Goal: Find specific page/section: Find specific page/section

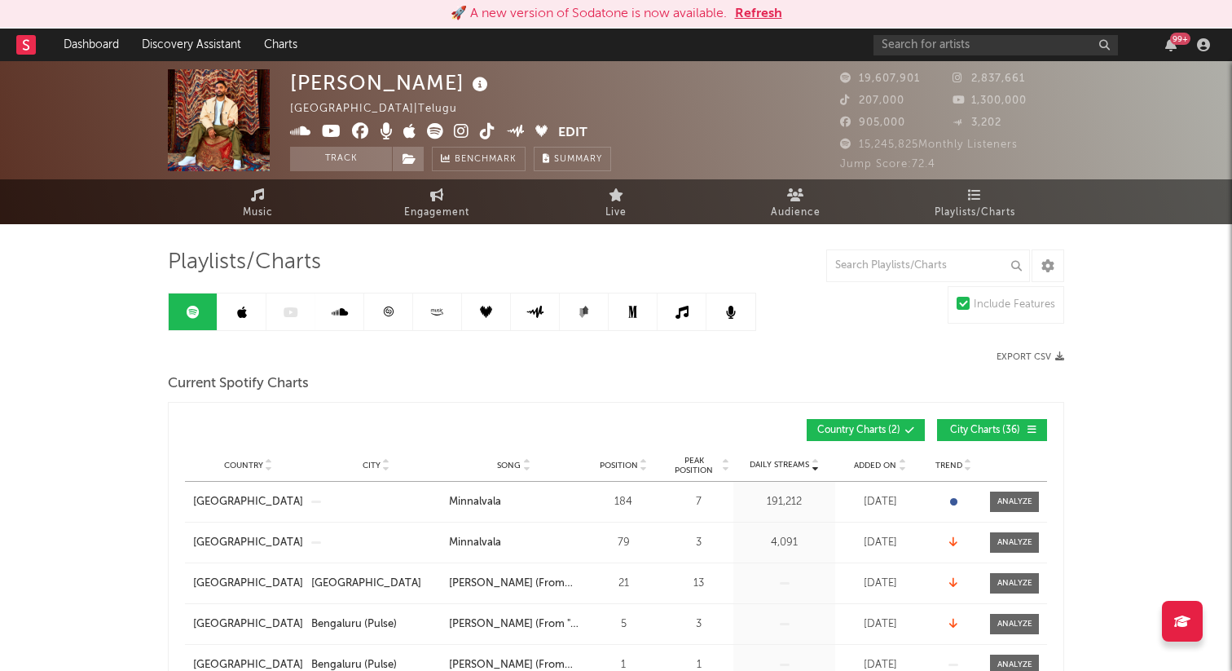
click at [765, 13] on button "Refresh" at bounding box center [758, 14] width 47 height 20
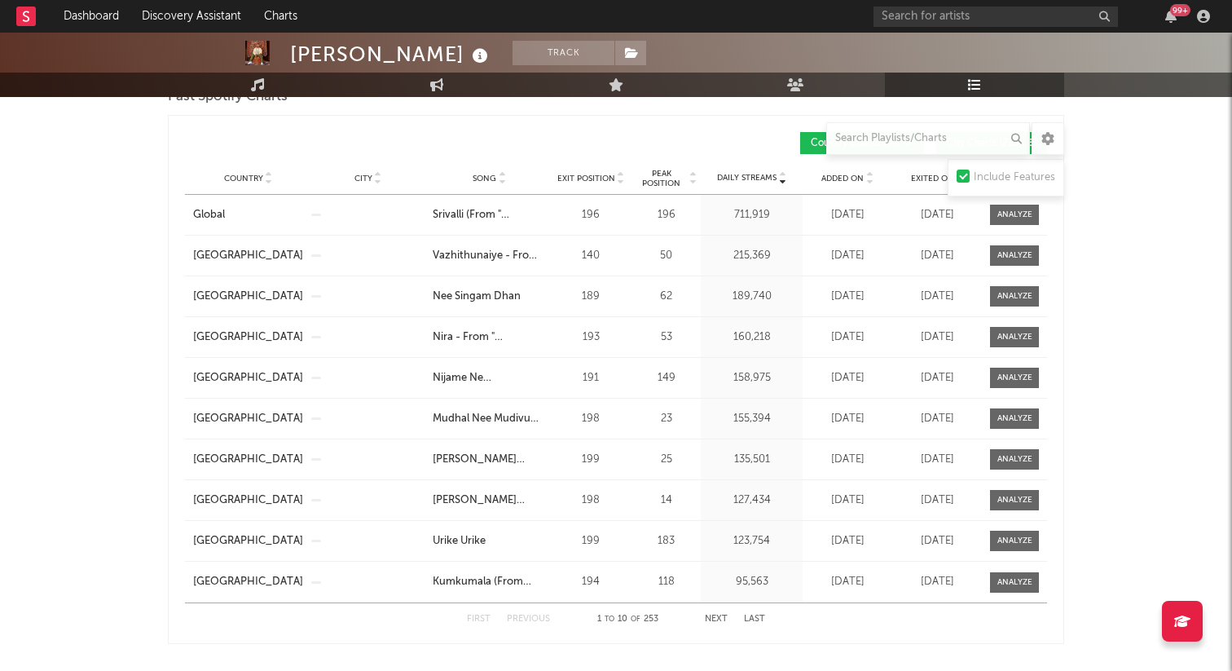
scroll to position [1439, 0]
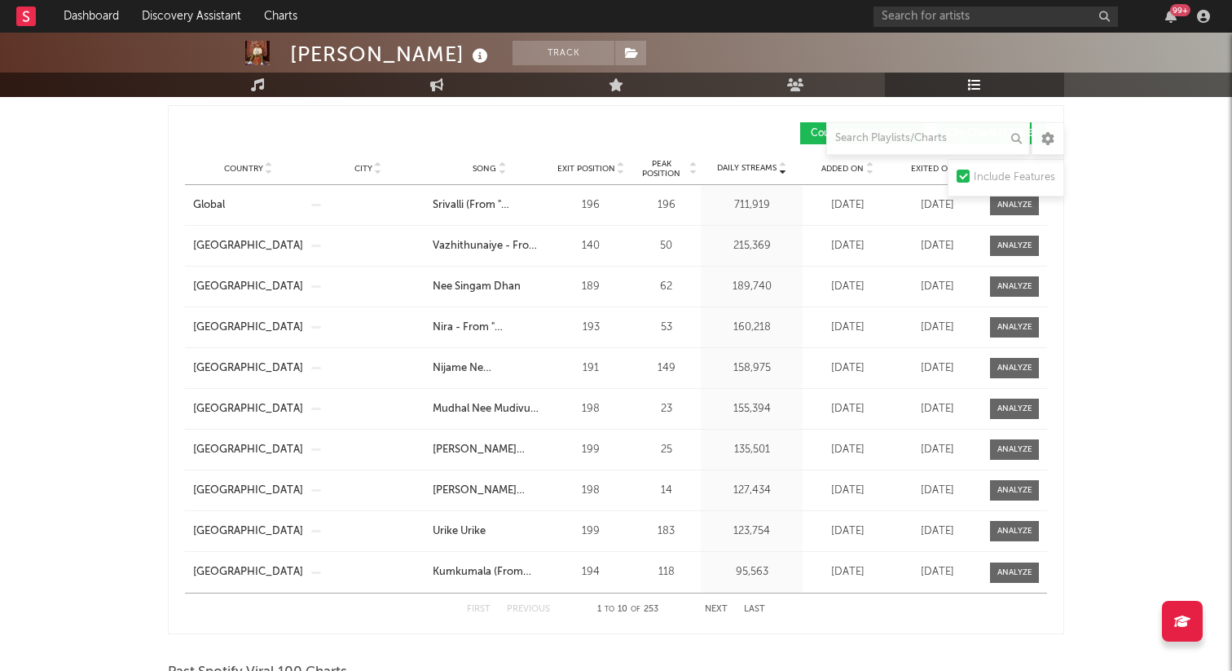
click at [716, 609] on button "Next" at bounding box center [716, 609] width 23 height 9
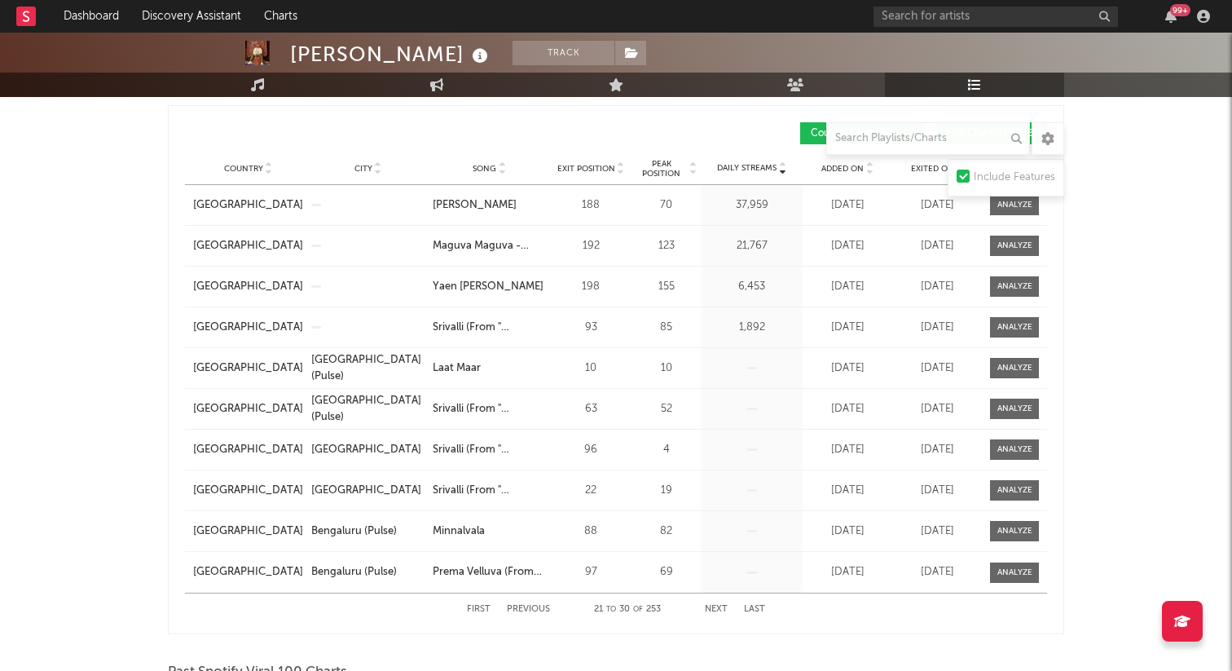
click at [716, 609] on button "Next" at bounding box center [716, 609] width 23 height 9
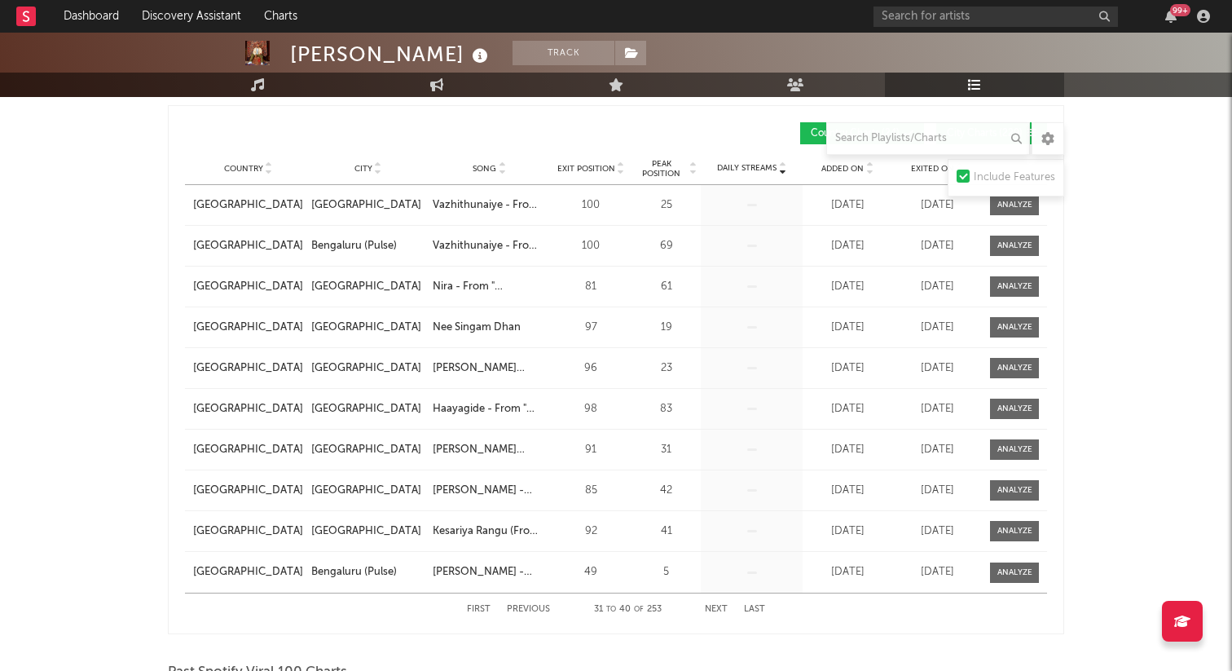
click at [716, 609] on button "Next" at bounding box center [716, 609] width 23 height 9
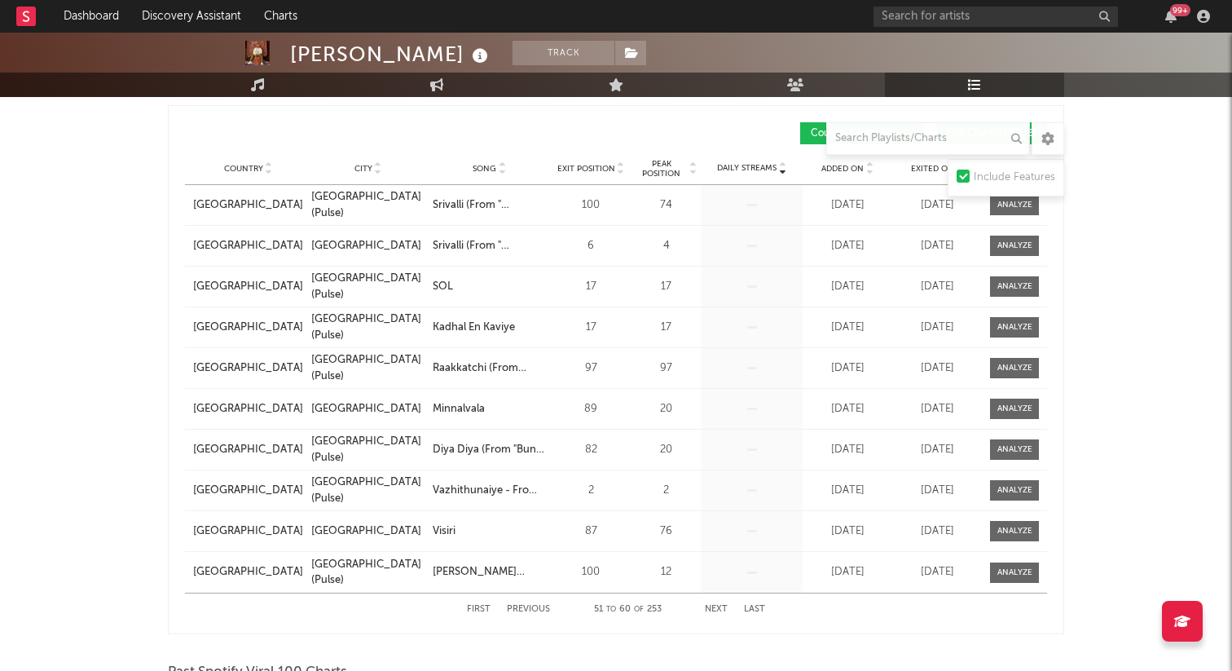
click at [716, 609] on button "Next" at bounding box center [716, 609] width 23 height 9
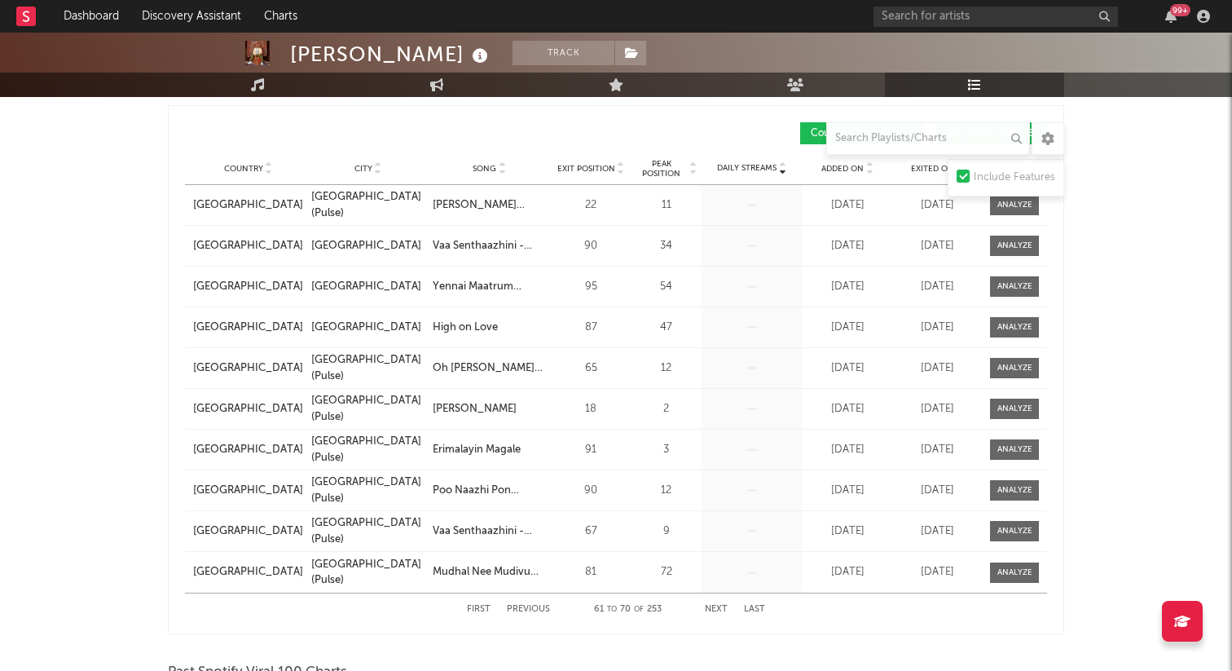
click at [716, 609] on button "Next" at bounding box center [716, 609] width 23 height 9
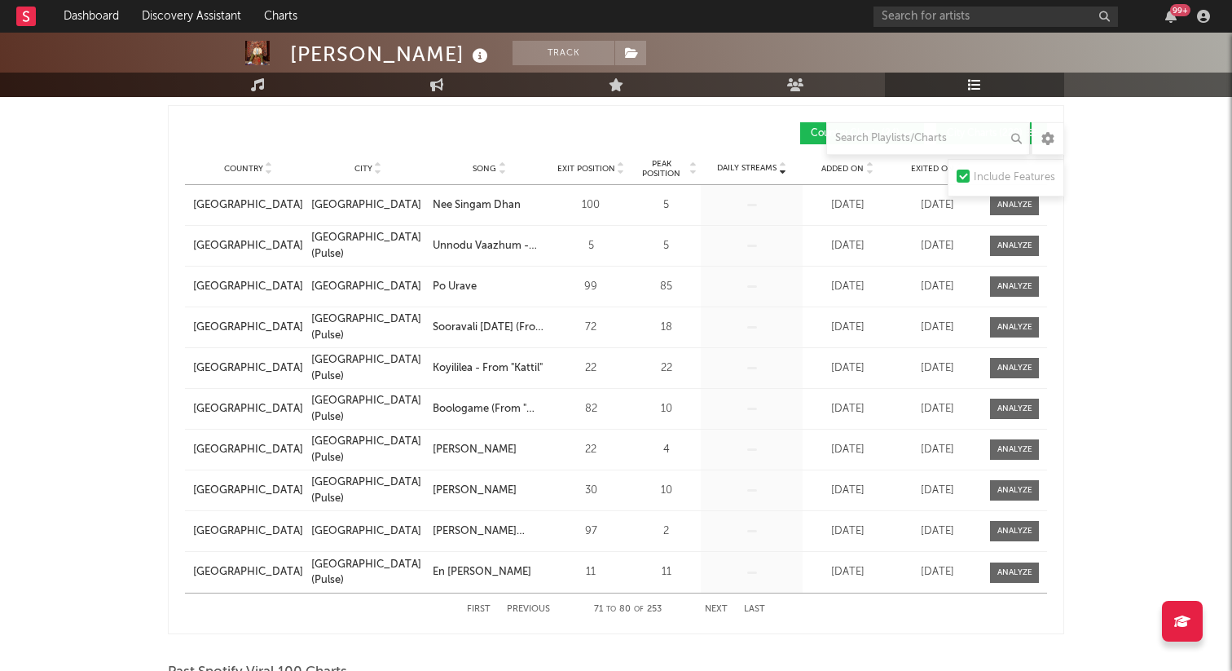
click at [716, 609] on button "Next" at bounding box center [716, 609] width 23 height 9
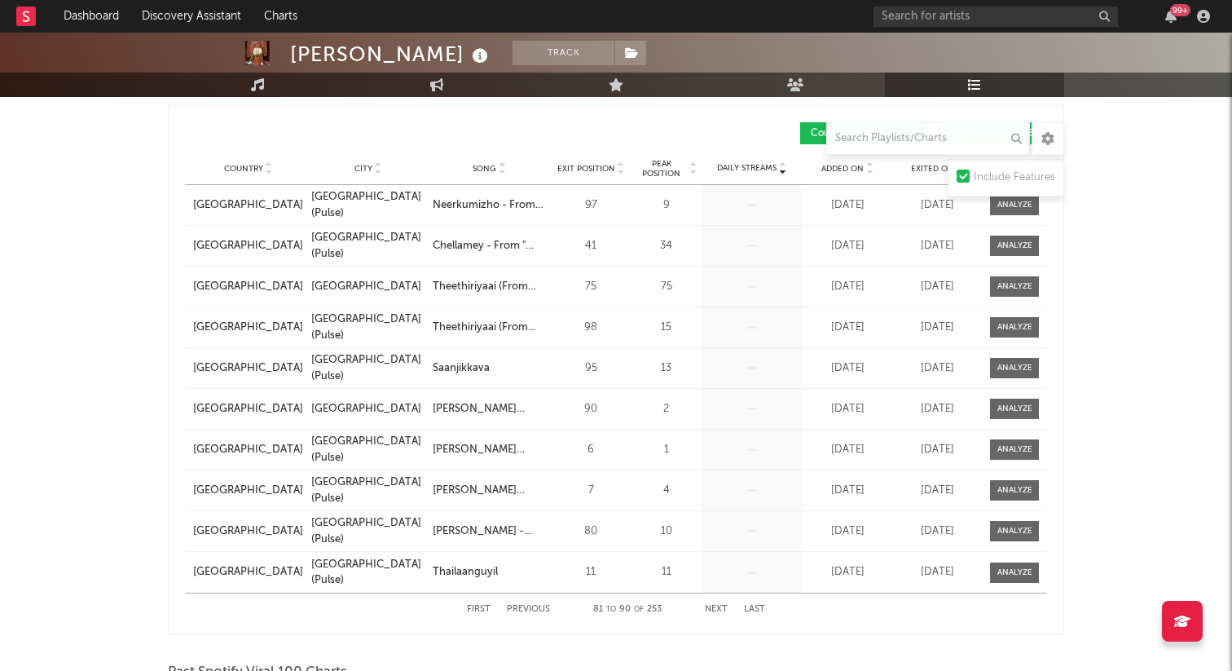
click at [716, 609] on button "Next" at bounding box center [716, 609] width 23 height 9
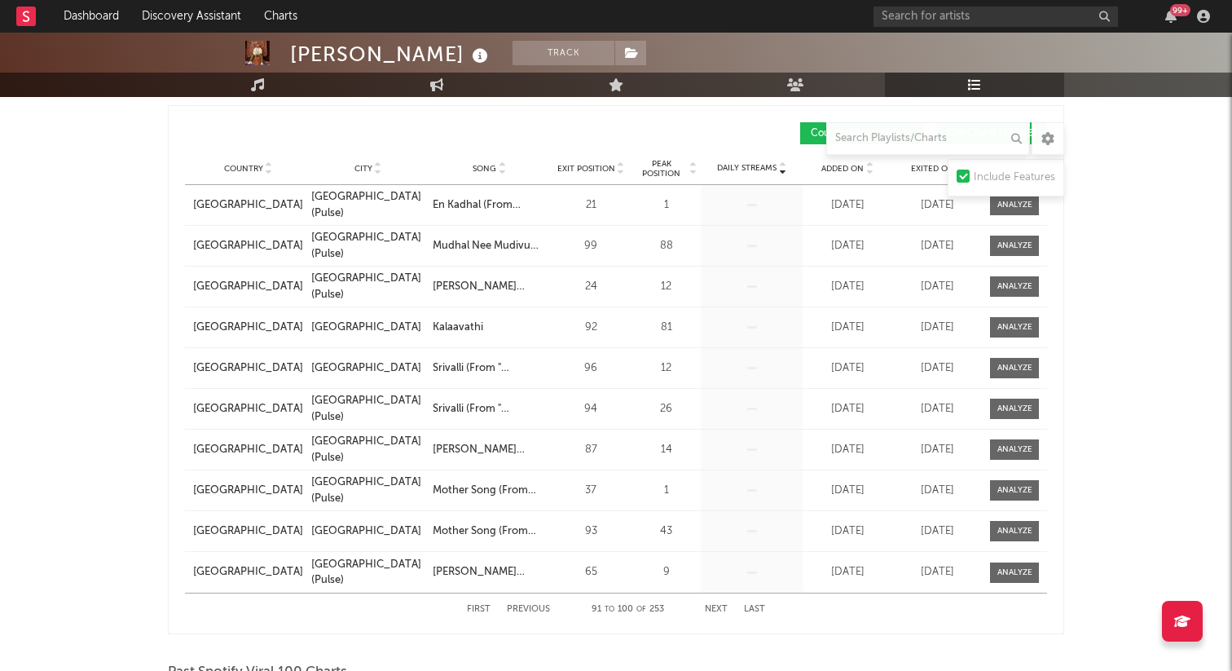
click at [716, 609] on button "Next" at bounding box center [716, 609] width 23 height 9
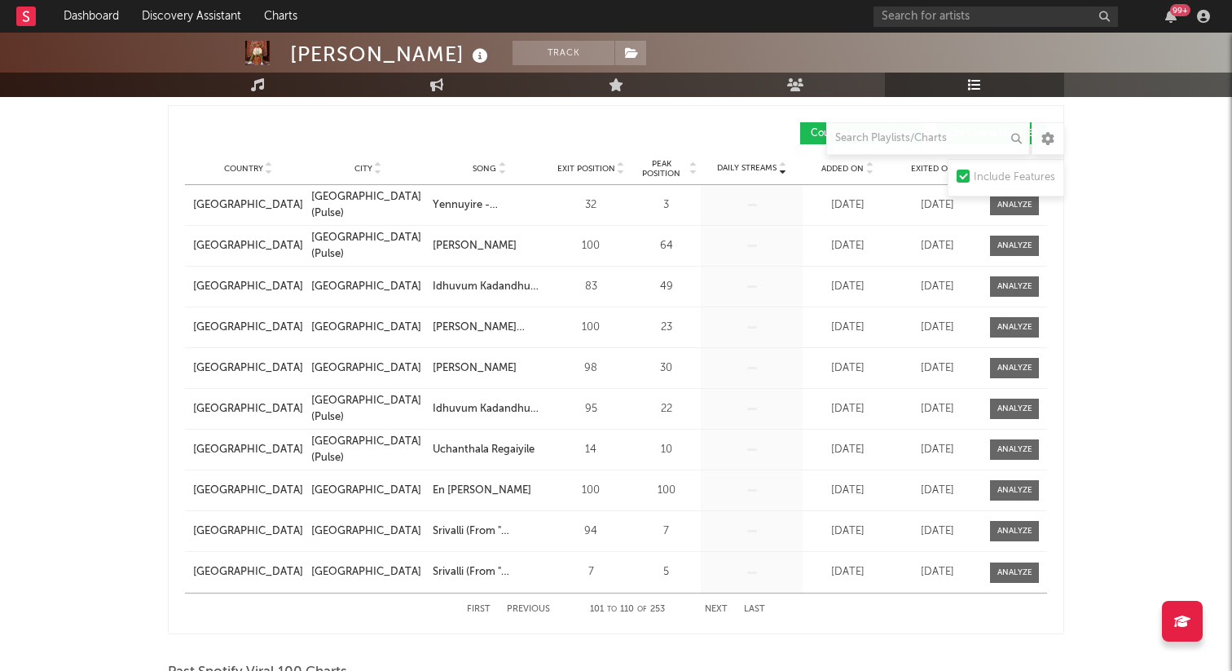
click at [716, 609] on button "Next" at bounding box center [716, 609] width 23 height 9
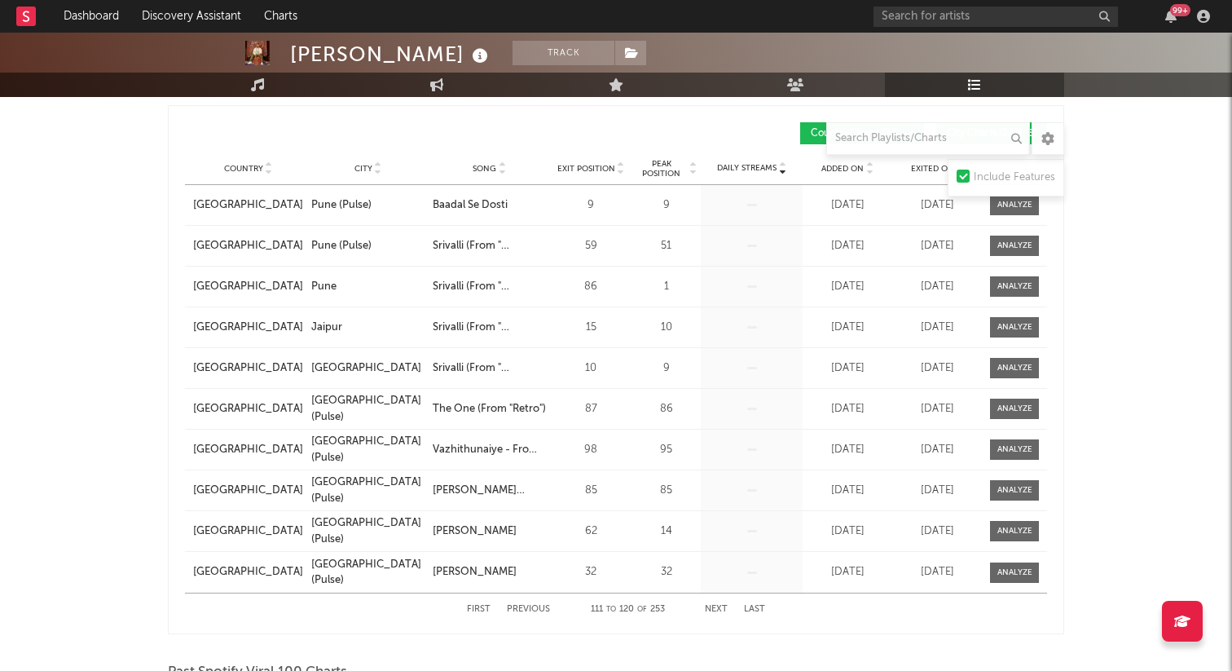
click at [716, 609] on button "Next" at bounding box center [716, 609] width 23 height 9
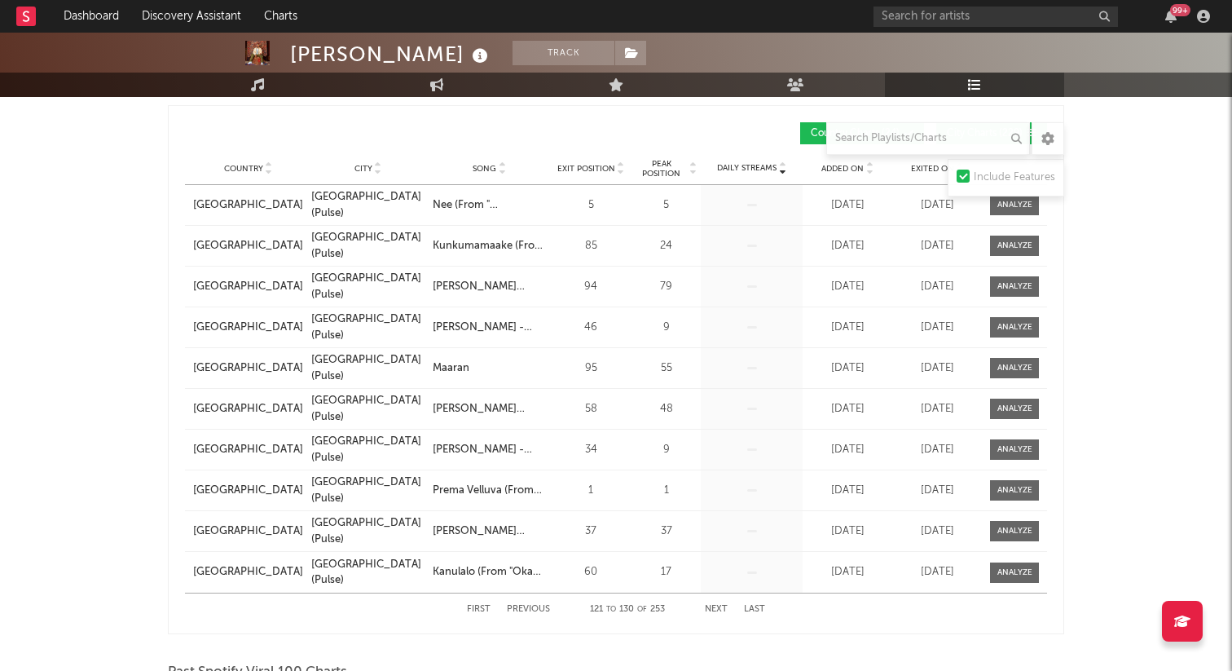
click at [716, 609] on button "Next" at bounding box center [716, 609] width 23 height 9
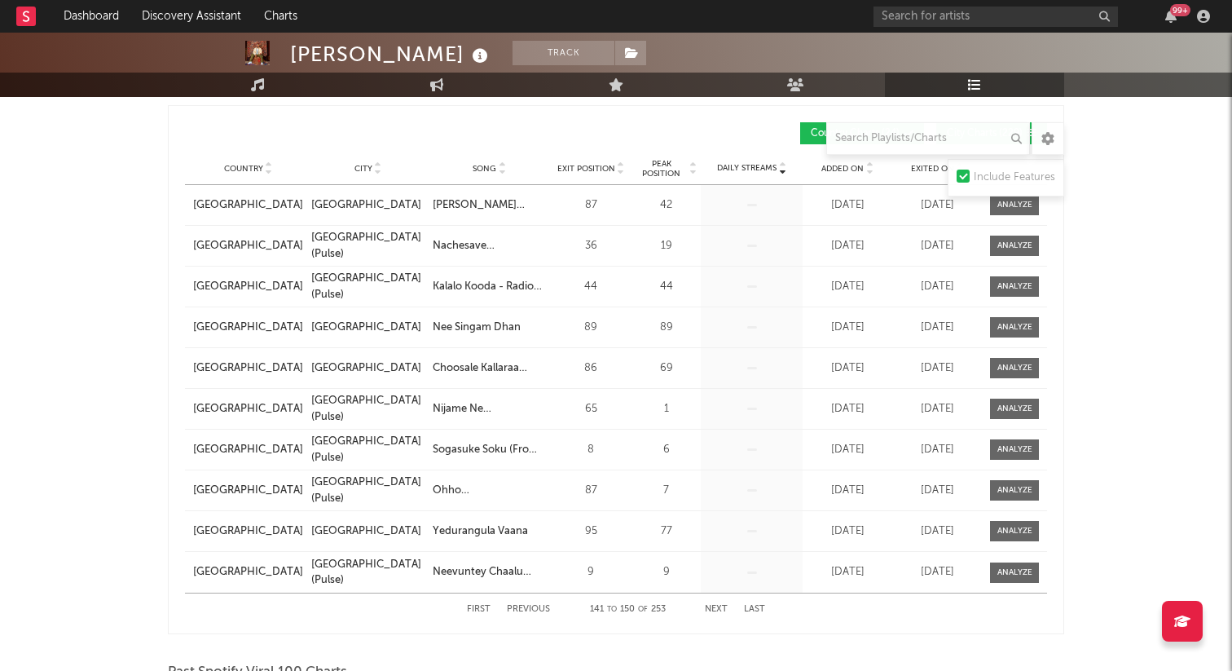
click at [716, 609] on button "Next" at bounding box center [716, 609] width 23 height 9
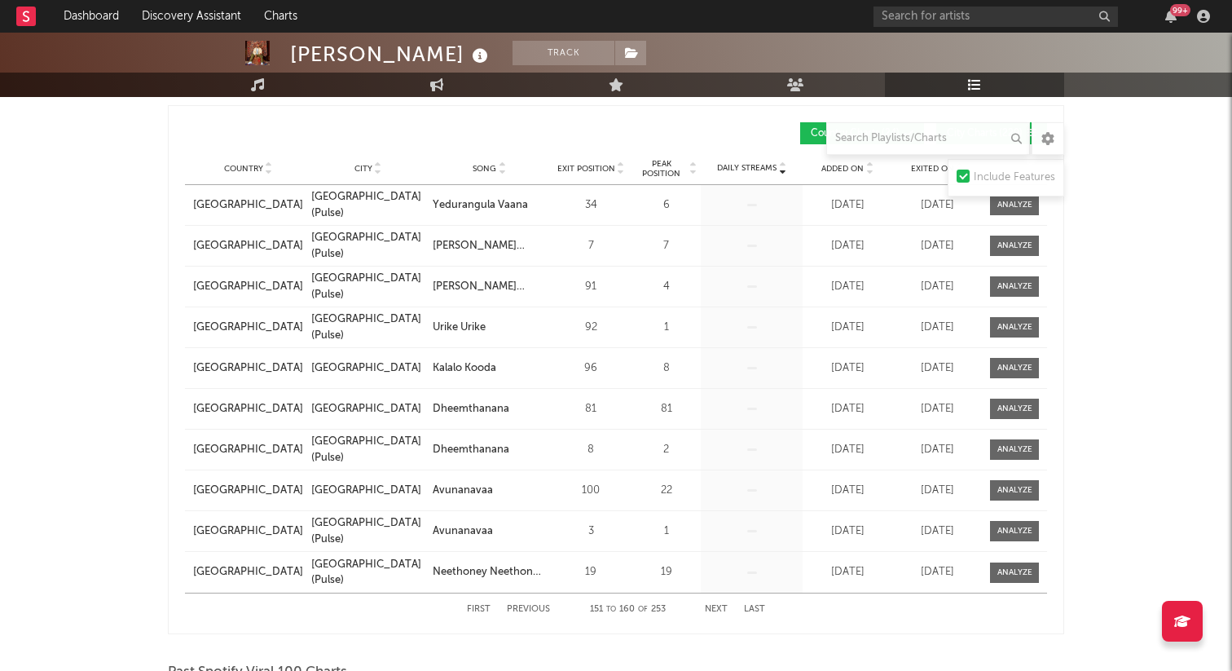
click at [716, 609] on button "Next" at bounding box center [716, 609] width 23 height 9
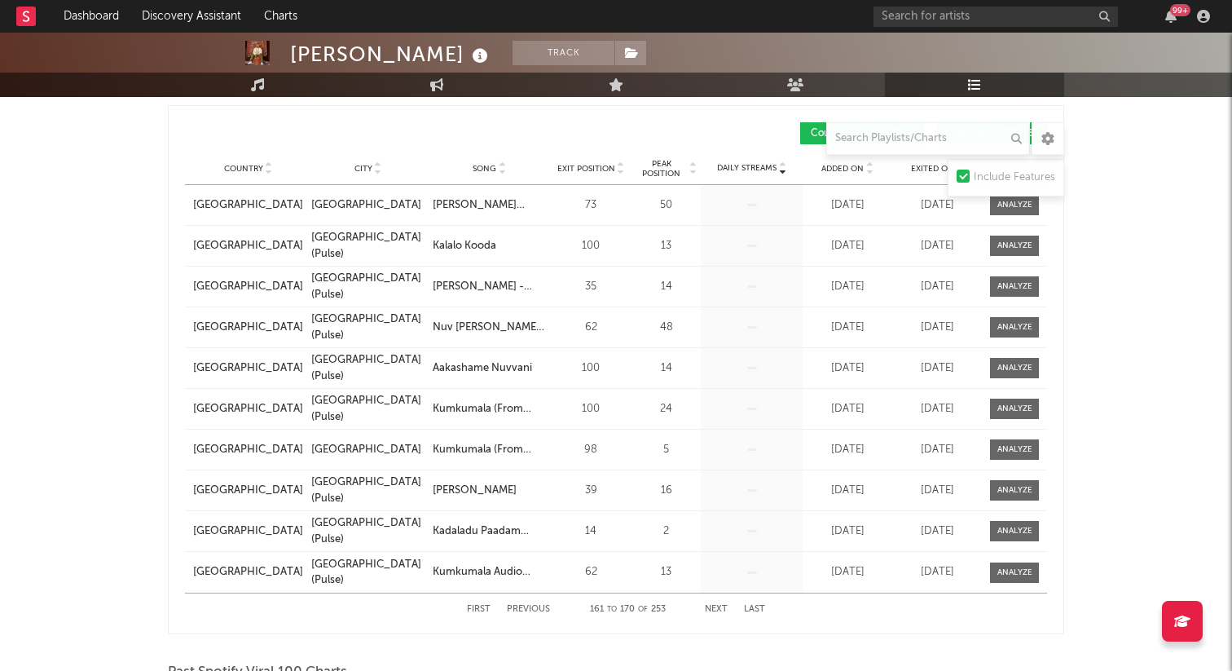
click at [716, 609] on button "Next" at bounding box center [716, 609] width 23 height 9
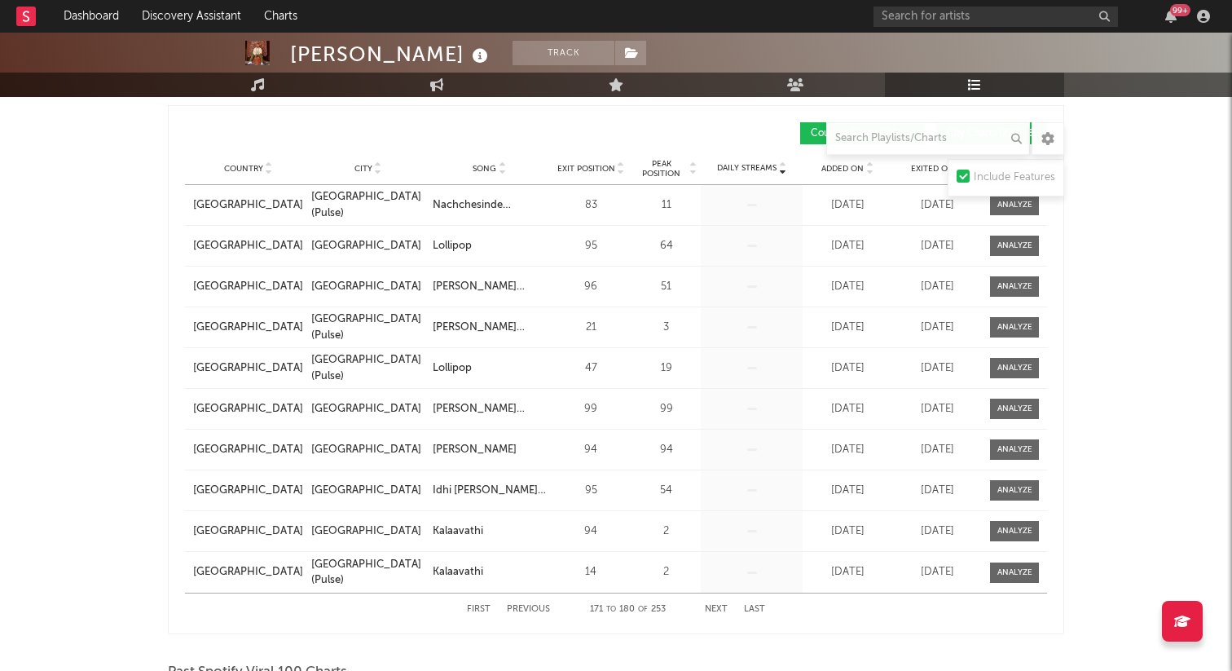
click at [716, 609] on button "Next" at bounding box center [716, 609] width 23 height 9
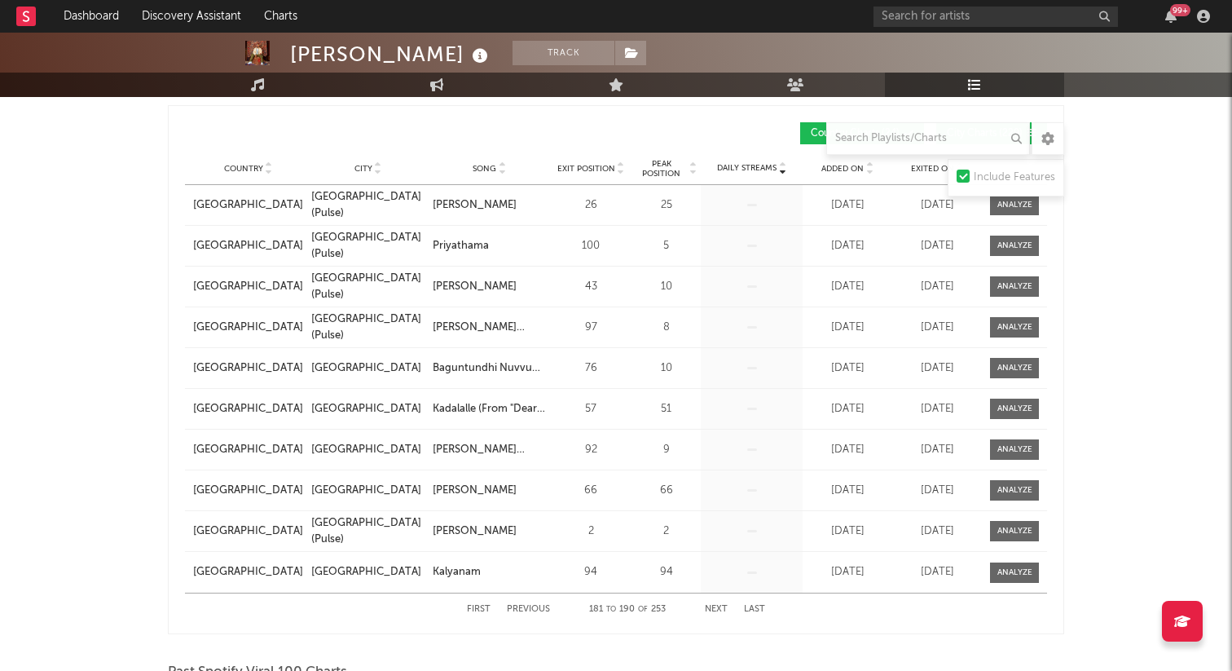
click at [716, 609] on button "Next" at bounding box center [716, 609] width 23 height 9
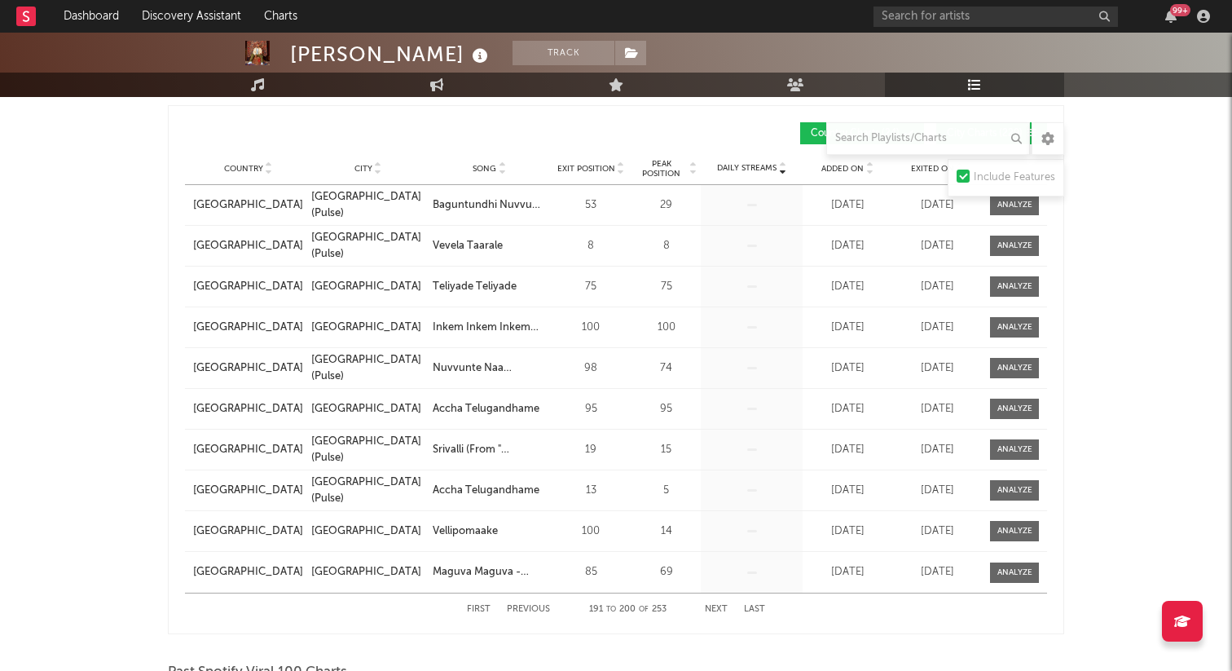
click at [716, 609] on button "Next" at bounding box center [716, 609] width 23 height 9
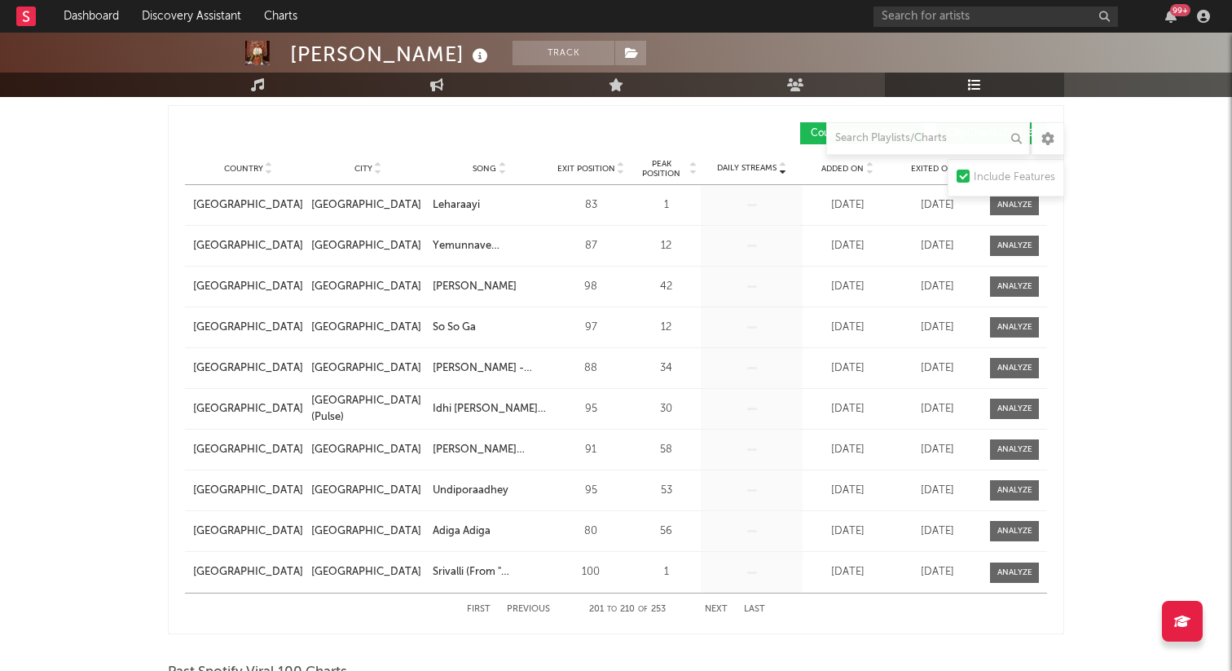
click at [716, 609] on button "Next" at bounding box center [716, 609] width 23 height 9
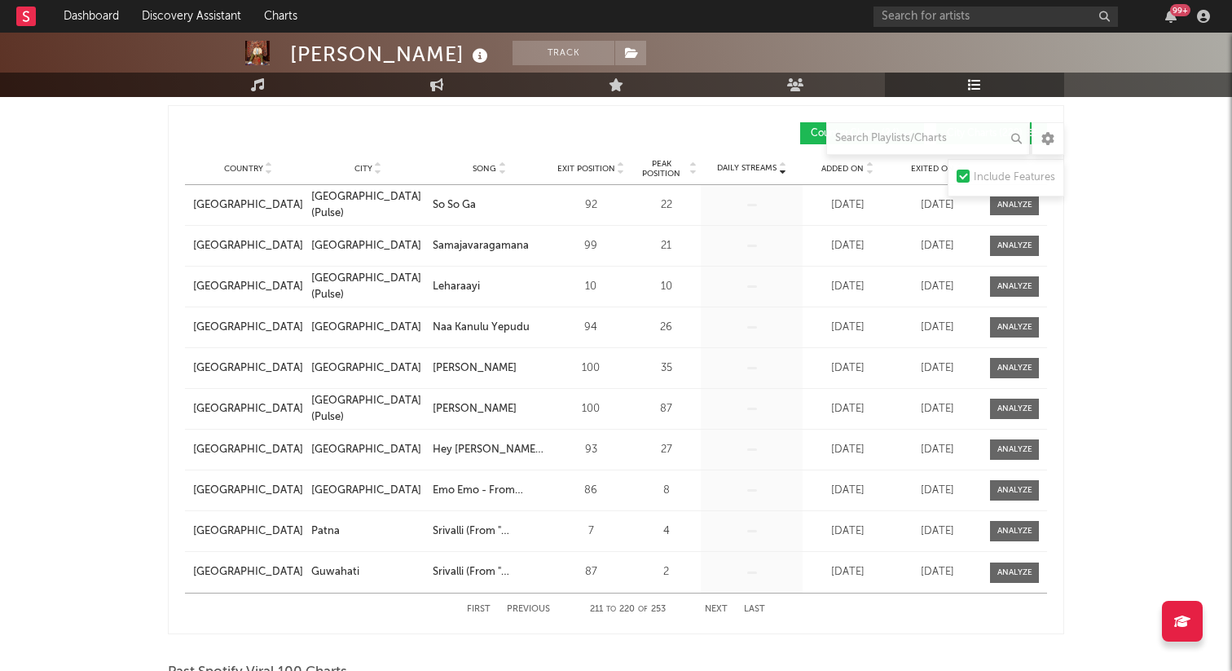
click at [716, 609] on button "Next" at bounding box center [716, 609] width 23 height 9
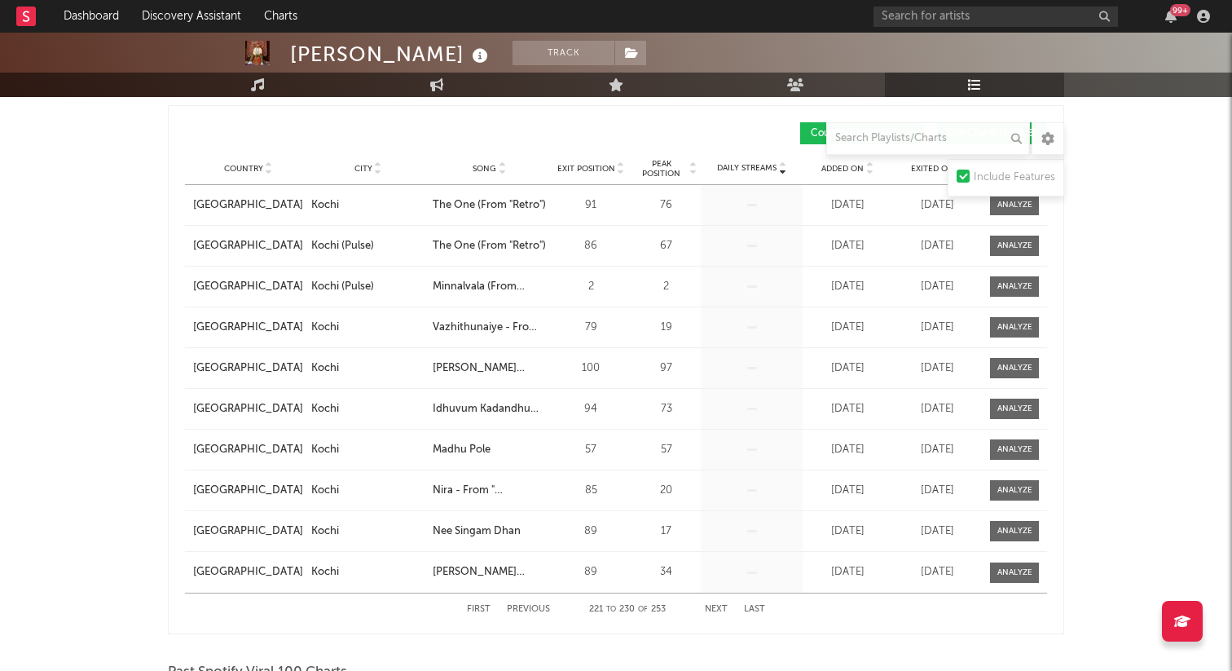
click at [716, 609] on button "Next" at bounding box center [716, 609] width 23 height 9
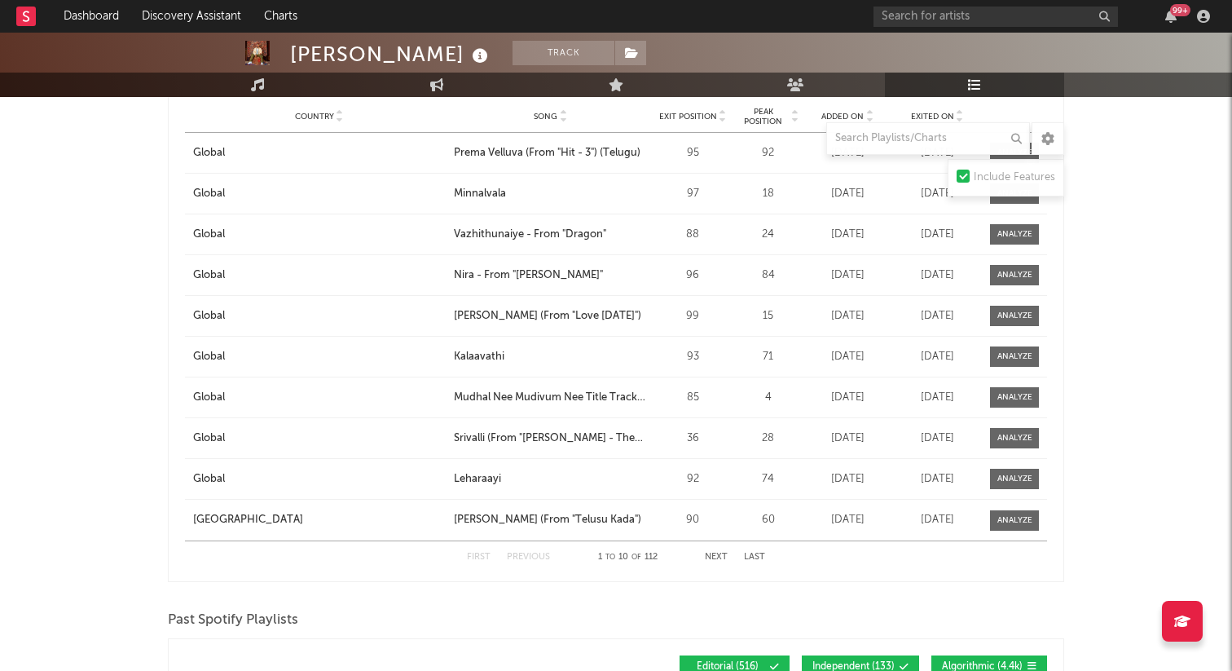
scroll to position [2058, 0]
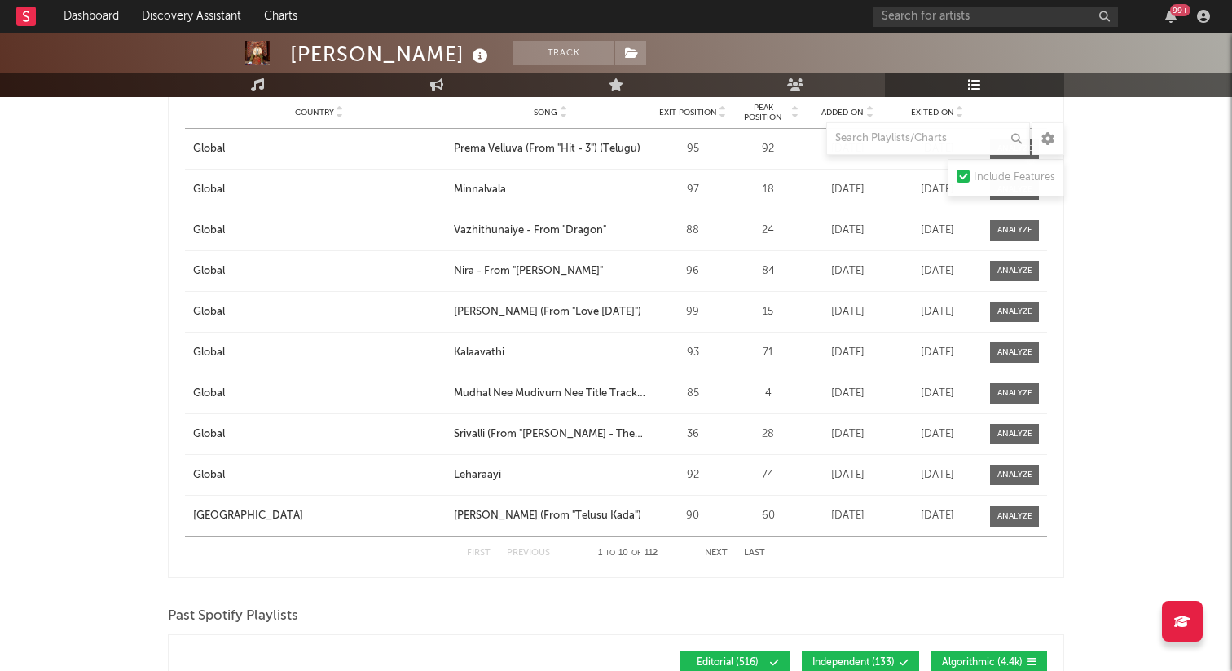
click at [721, 549] on button "Next" at bounding box center [716, 553] width 23 height 9
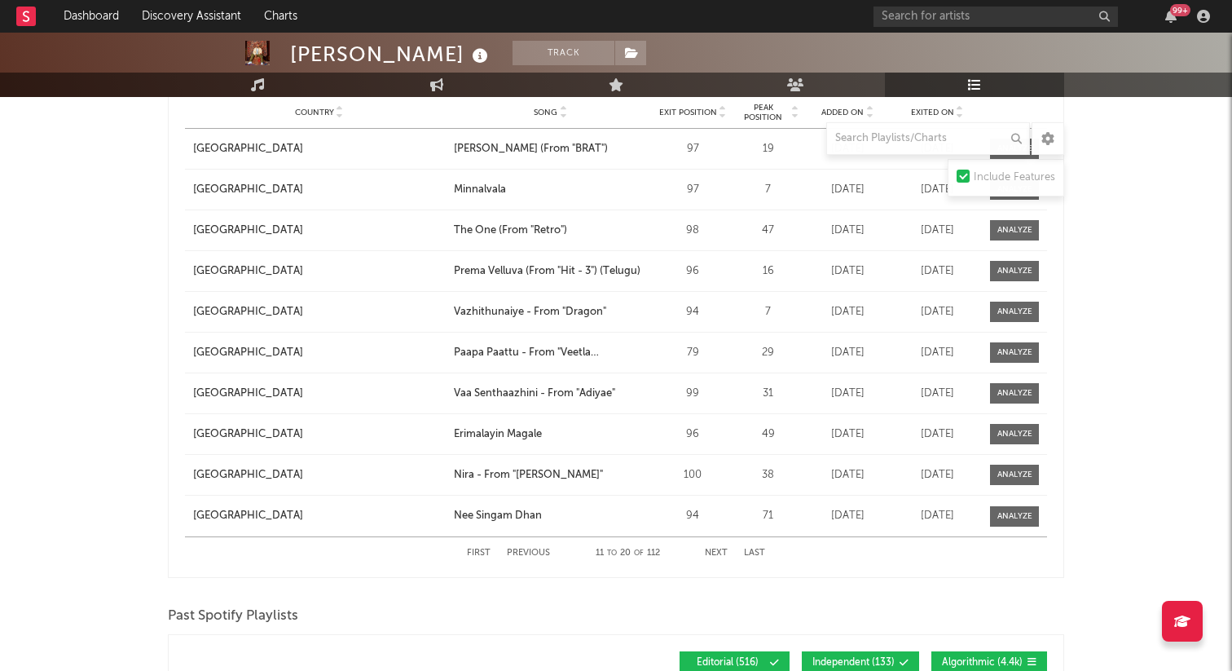
click at [721, 549] on button "Next" at bounding box center [716, 553] width 23 height 9
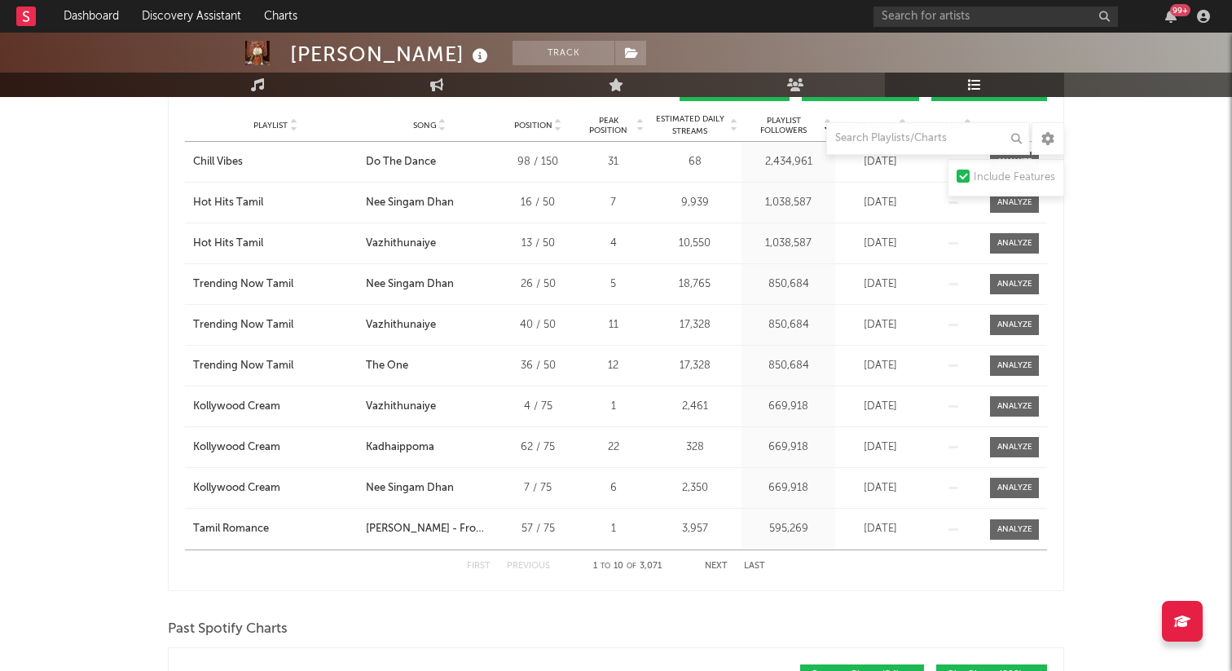
scroll to position [0, 0]
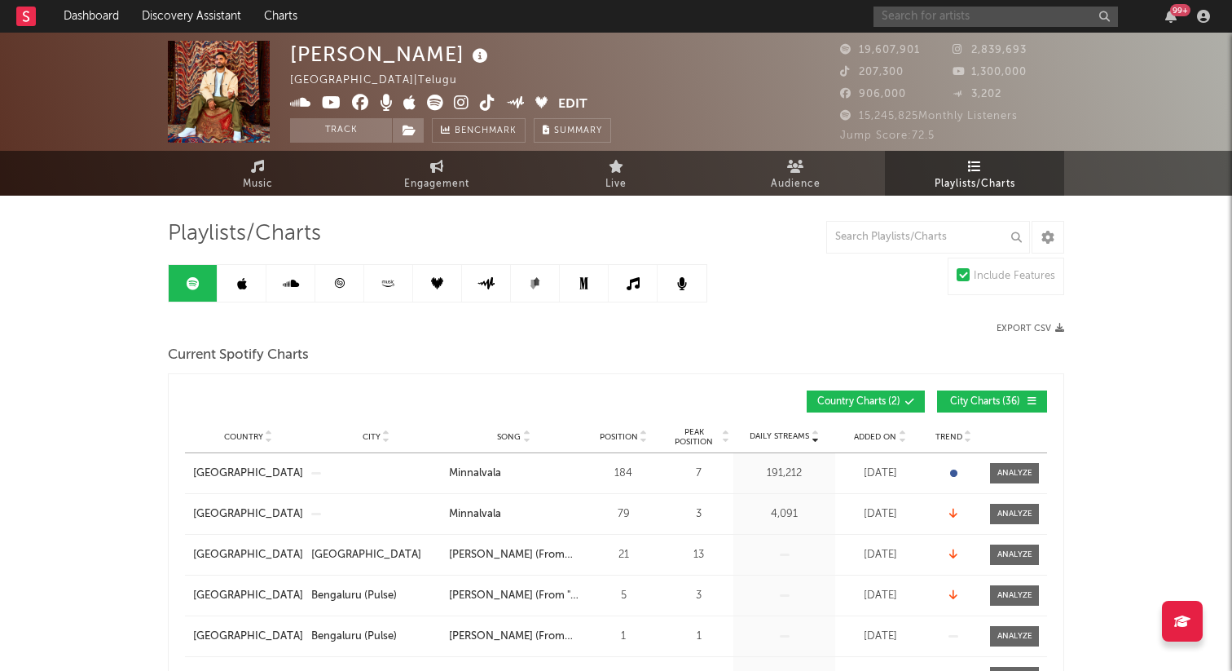
click at [945, 11] on input "text" at bounding box center [996, 17] width 245 height 20
click at [922, 22] on input "text" at bounding box center [996, 17] width 245 height 20
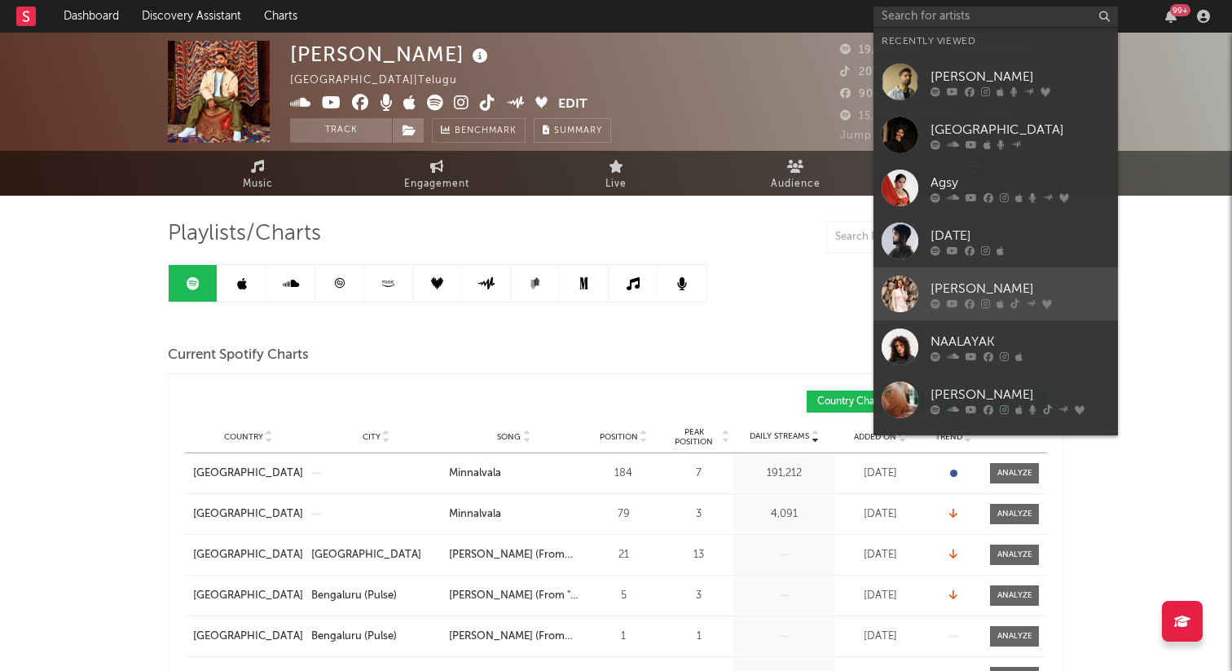
click at [968, 289] on div "[PERSON_NAME]" at bounding box center [1020, 289] width 179 height 20
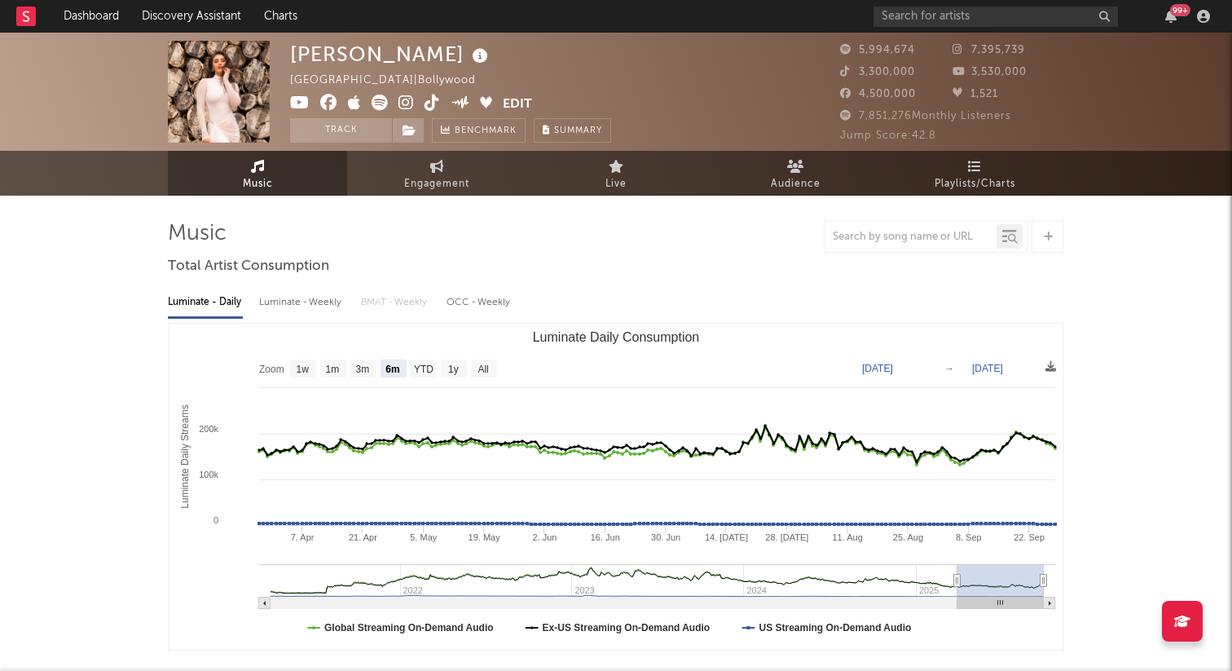
select select "6m"
